Goal: Transaction & Acquisition: Download file/media

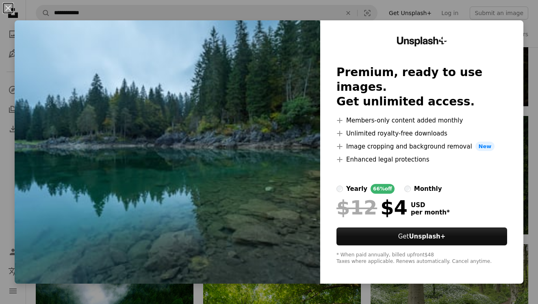
scroll to position [1751, 0]
click at [7, 8] on button "An X shape" at bounding box center [8, 8] width 10 height 10
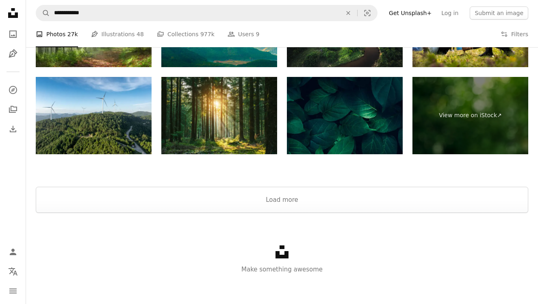
scroll to position [2740, 0]
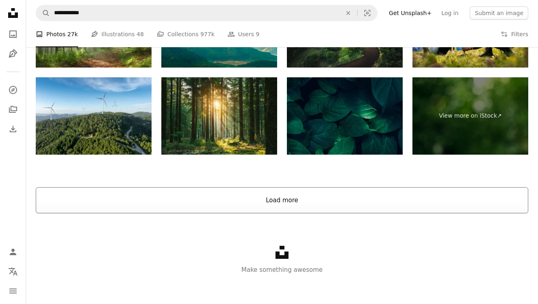
click at [283, 200] on button "Load more" at bounding box center [282, 200] width 493 height 26
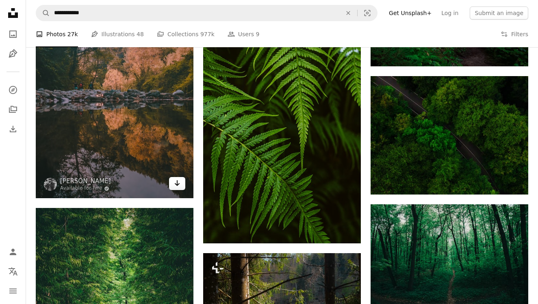
click at [179, 184] on icon "Arrow pointing down" at bounding box center [177, 183] width 7 height 10
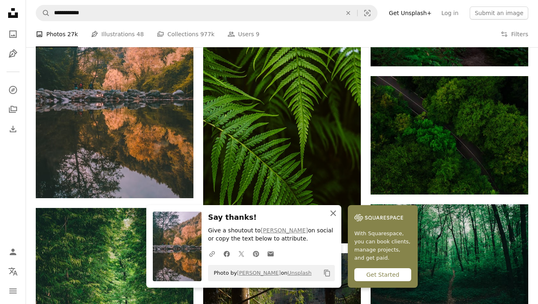
click at [334, 214] on icon "An X shape" at bounding box center [333, 213] width 10 height 10
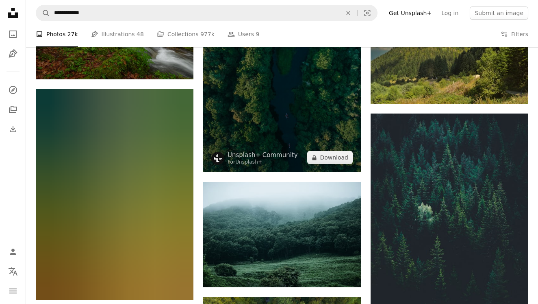
scroll to position [3479, 0]
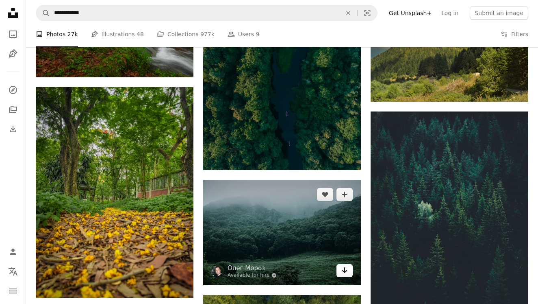
click at [345, 273] on icon "Arrow pointing down" at bounding box center [344, 270] width 7 height 10
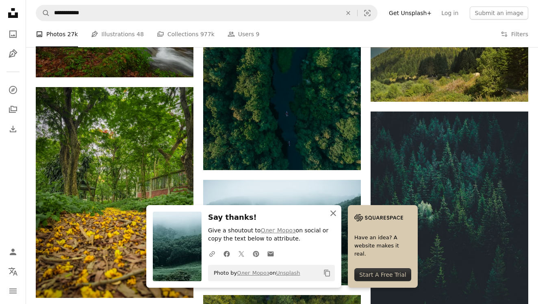
click at [334, 213] on icon "button" at bounding box center [333, 213] width 6 height 6
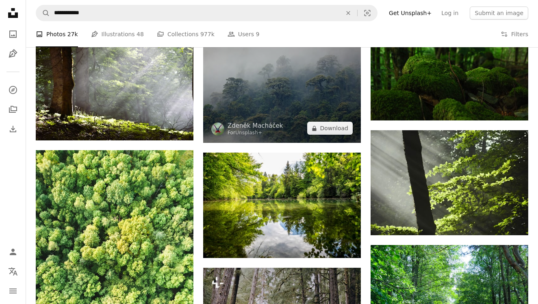
scroll to position [3985, 0]
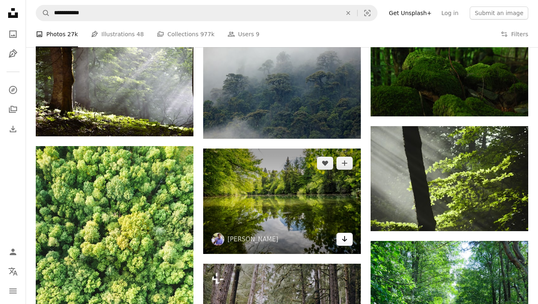
click at [344, 239] on icon "Download" at bounding box center [344, 239] width 5 height 6
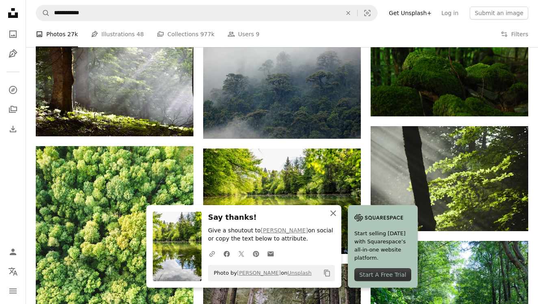
click at [334, 213] on icon "An X shape" at bounding box center [333, 213] width 10 height 10
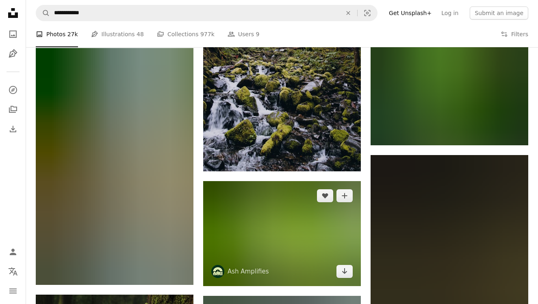
scroll to position [4316, 0]
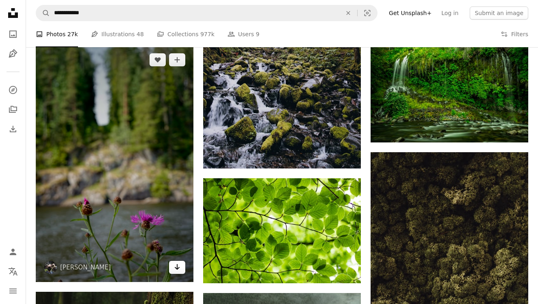
click at [178, 271] on link "Arrow pointing down" at bounding box center [177, 266] width 16 height 13
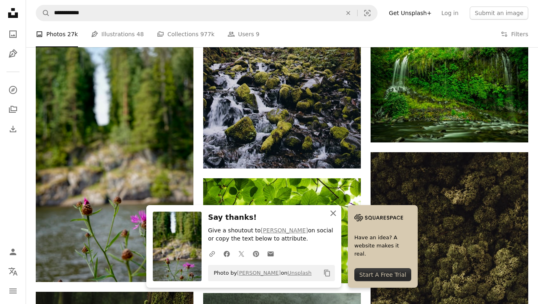
click at [336, 215] on icon "An X shape" at bounding box center [333, 213] width 10 height 10
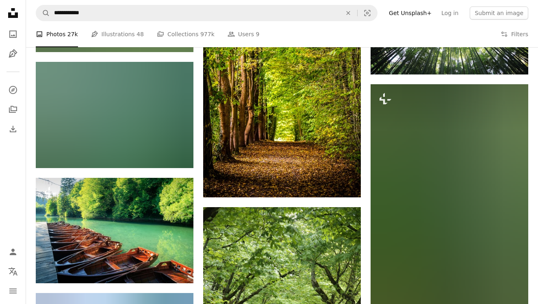
scroll to position [6629, 0]
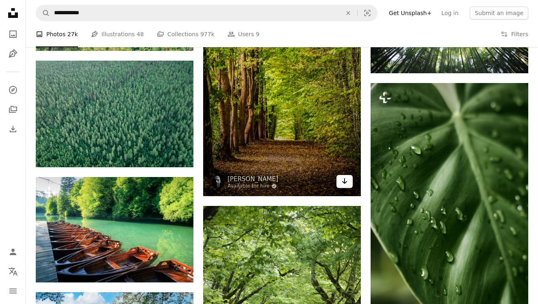
click at [345, 182] on icon "Arrow pointing down" at bounding box center [344, 181] width 7 height 10
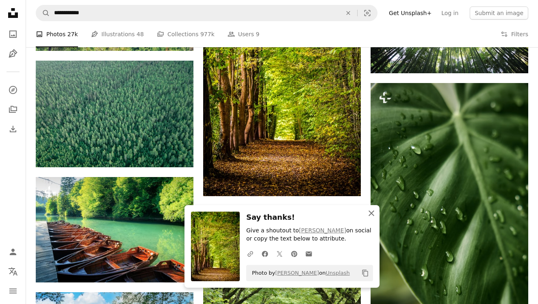
click at [376, 215] on icon "An X shape" at bounding box center [372, 213] width 10 height 10
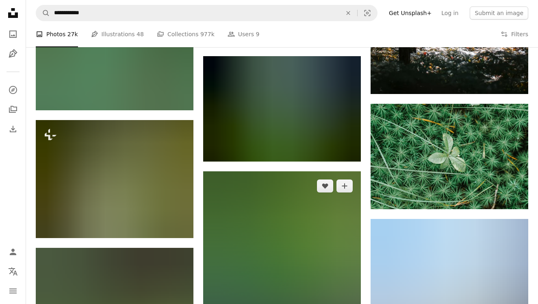
scroll to position [19529, 0]
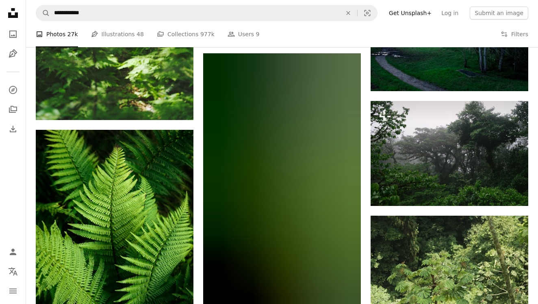
scroll to position [19907, 0]
